Goal: Transaction & Acquisition: Purchase product/service

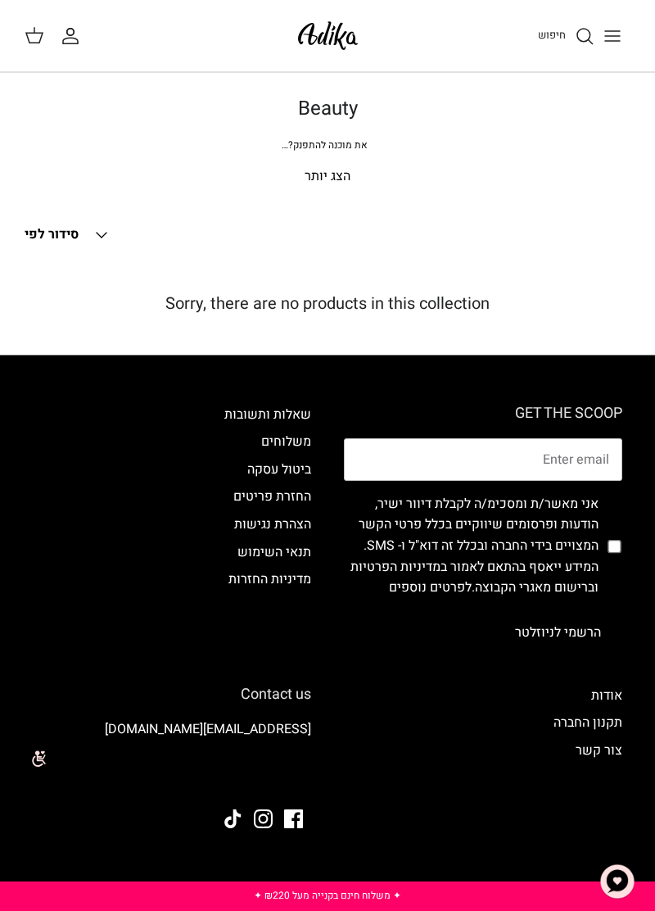
click at [572, 35] on link "חיפוש" at bounding box center [566, 36] width 56 height 20
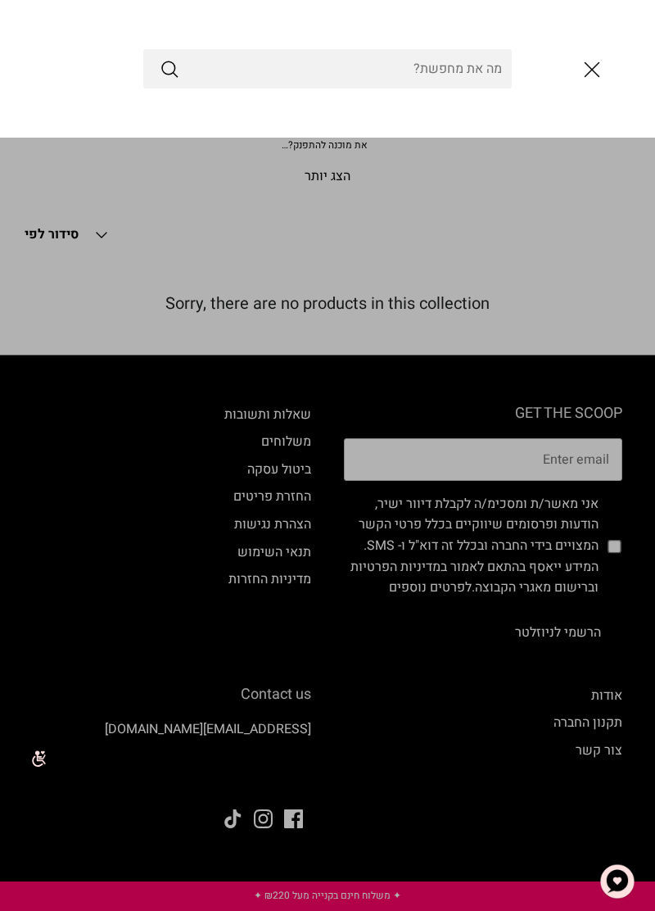
click at [458, 62] on input "Search Store" at bounding box center [327, 68] width 368 height 39
click at [459, 71] on input "Search Store" at bounding box center [327, 68] width 368 height 39
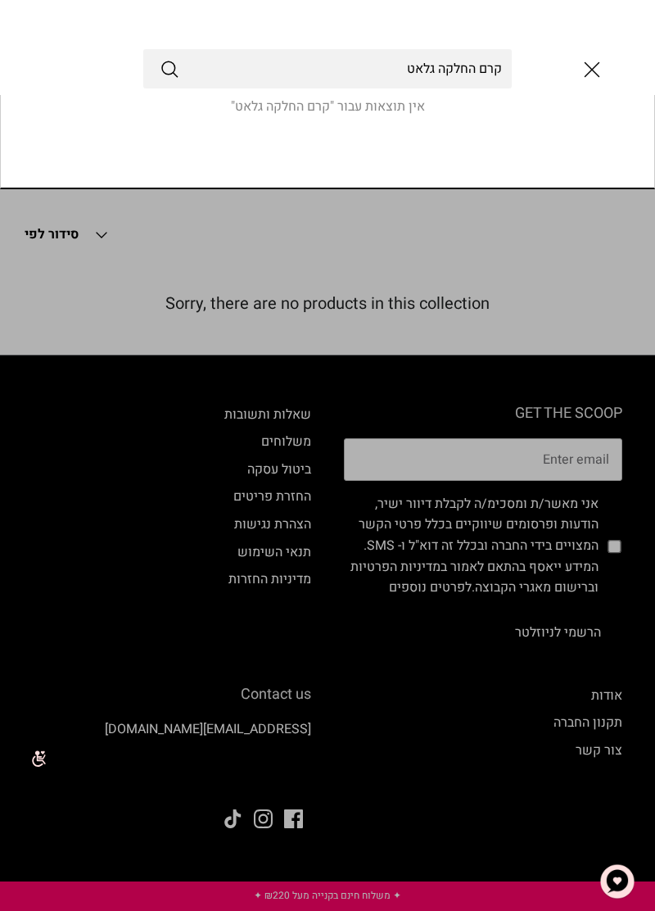
type input "קרם החלקה גלאט"
click at [160, 58] on button "Submit" at bounding box center [170, 68] width 20 height 21
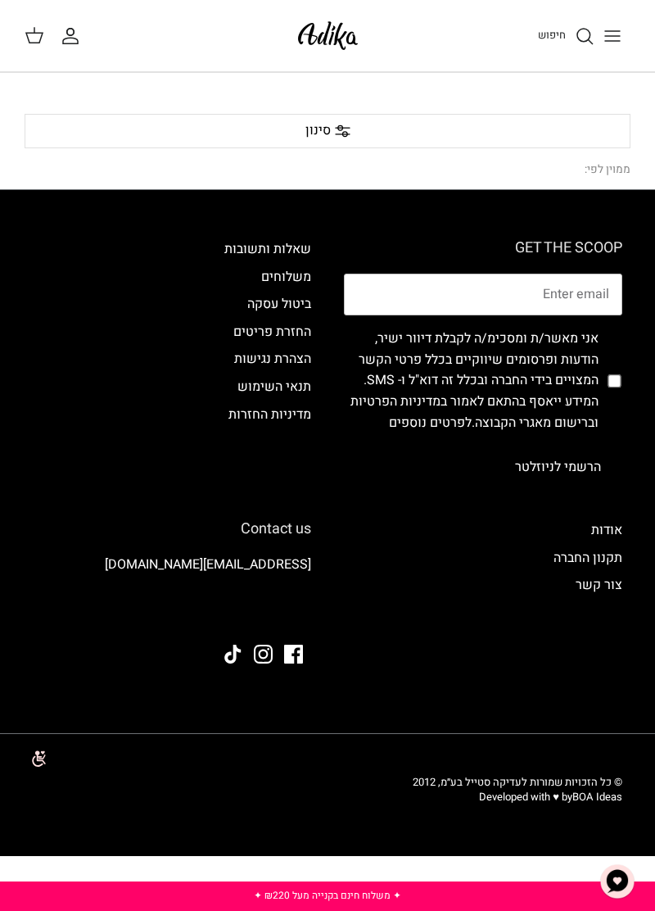
click at [608, 33] on icon "Toggle menu" at bounding box center [613, 36] width 20 height 20
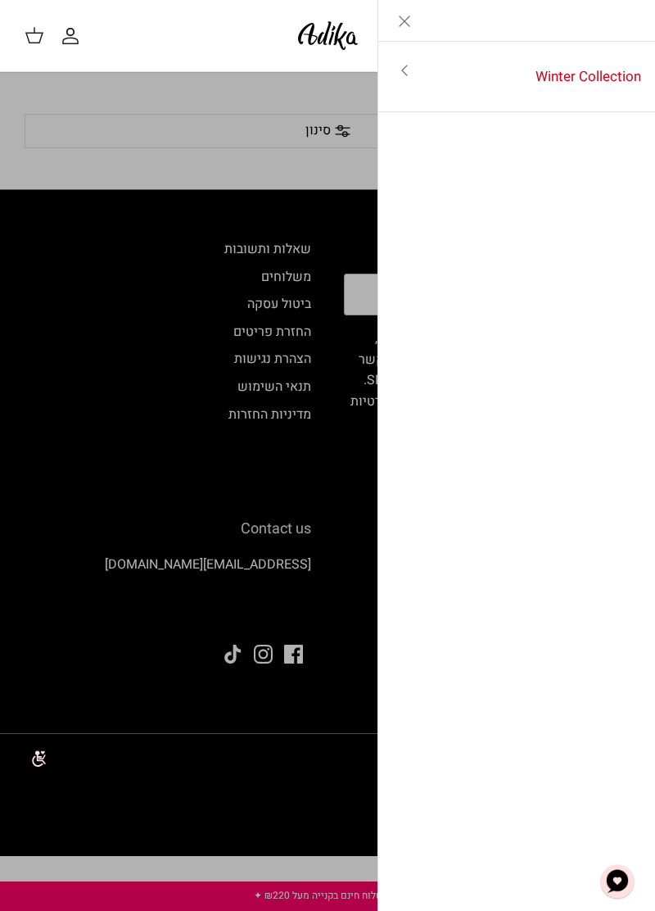
click at [615, 67] on link "Winter Collection" at bounding box center [543, 77] width 225 height 51
click at [590, 61] on link "לכל הפריטים" at bounding box center [516, 72] width 261 height 41
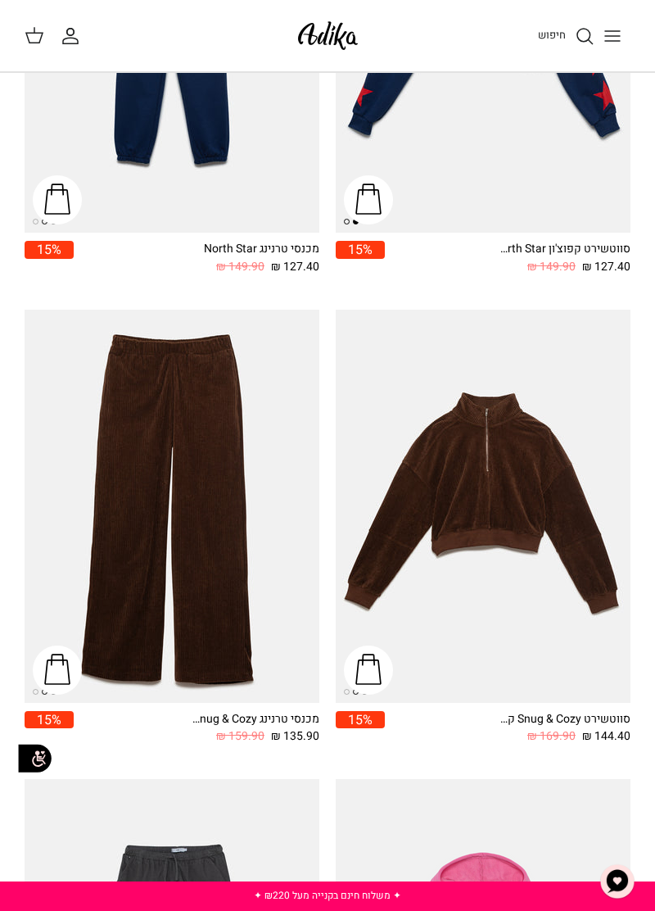
scroll to position [2267, 0]
